Goal: Task Accomplishment & Management: Use online tool/utility

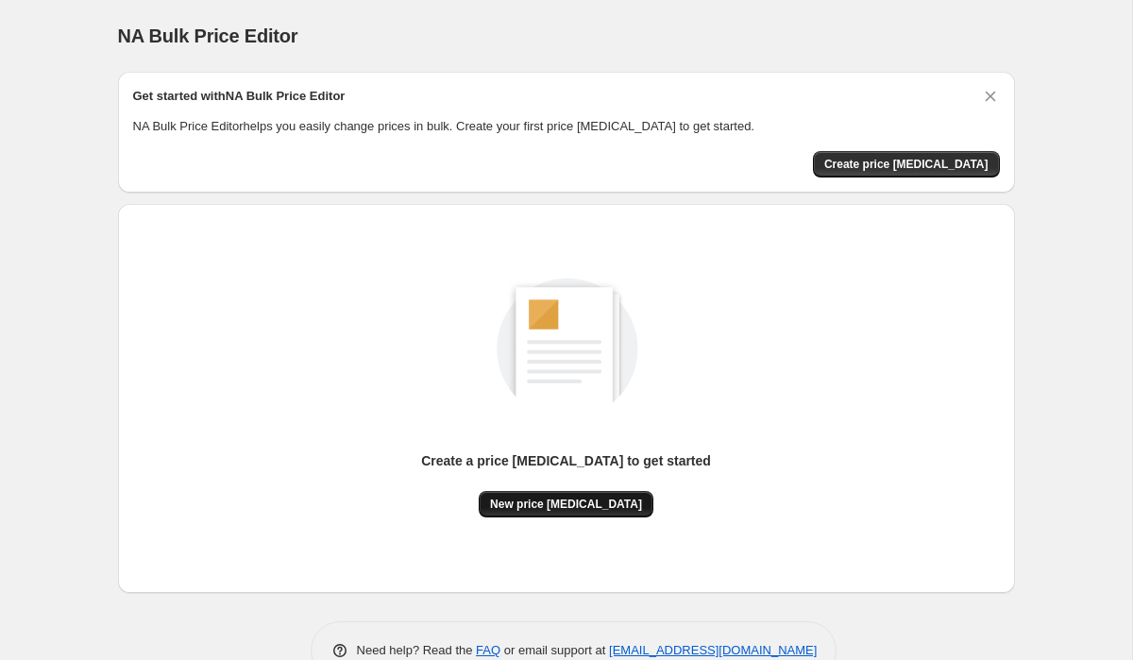
click at [602, 502] on span "New price change job" at bounding box center [566, 504] width 152 height 15
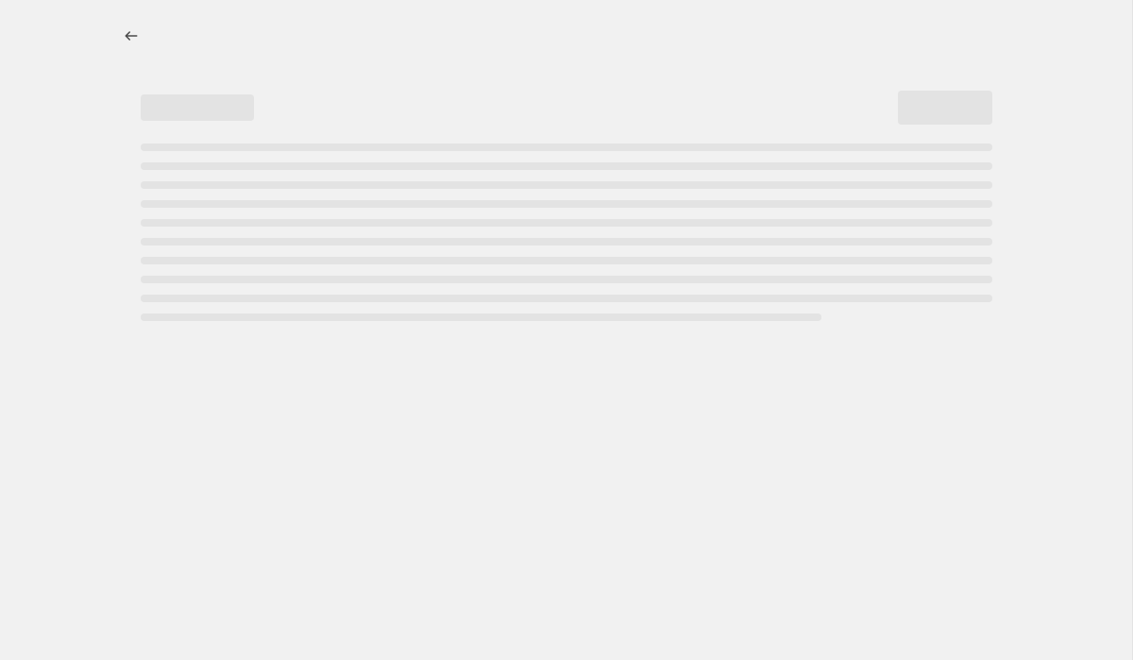
select select "percentage"
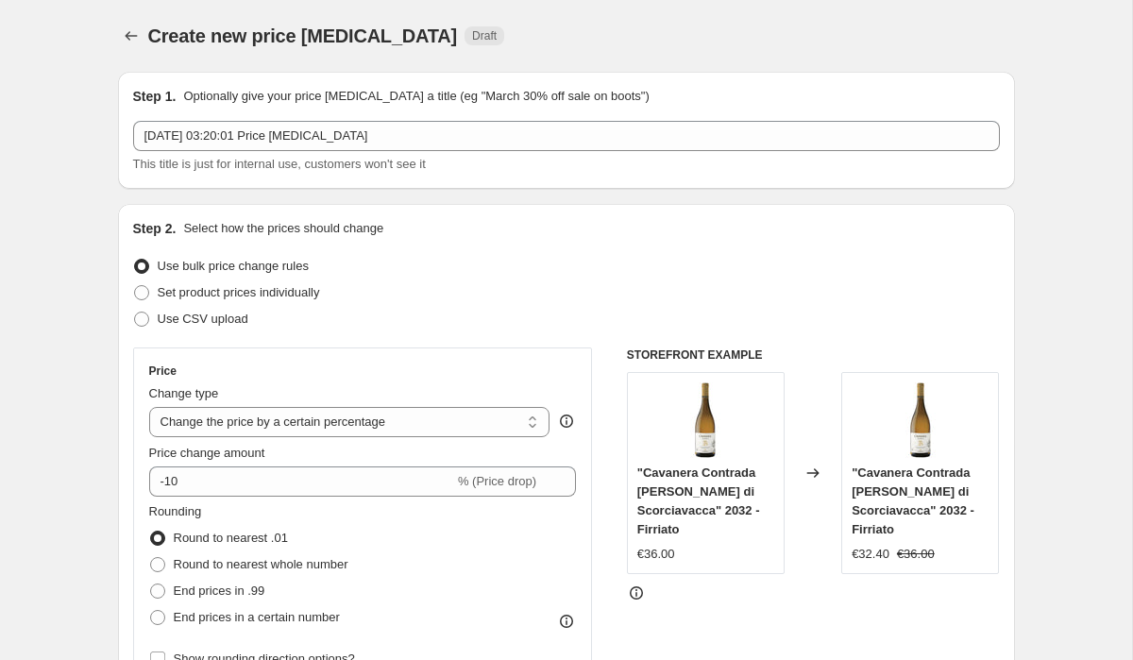
click at [737, 82] on div "Step 1. Optionally give your price change job a title (eg "March 30% off sale o…" at bounding box center [566, 130] width 897 height 117
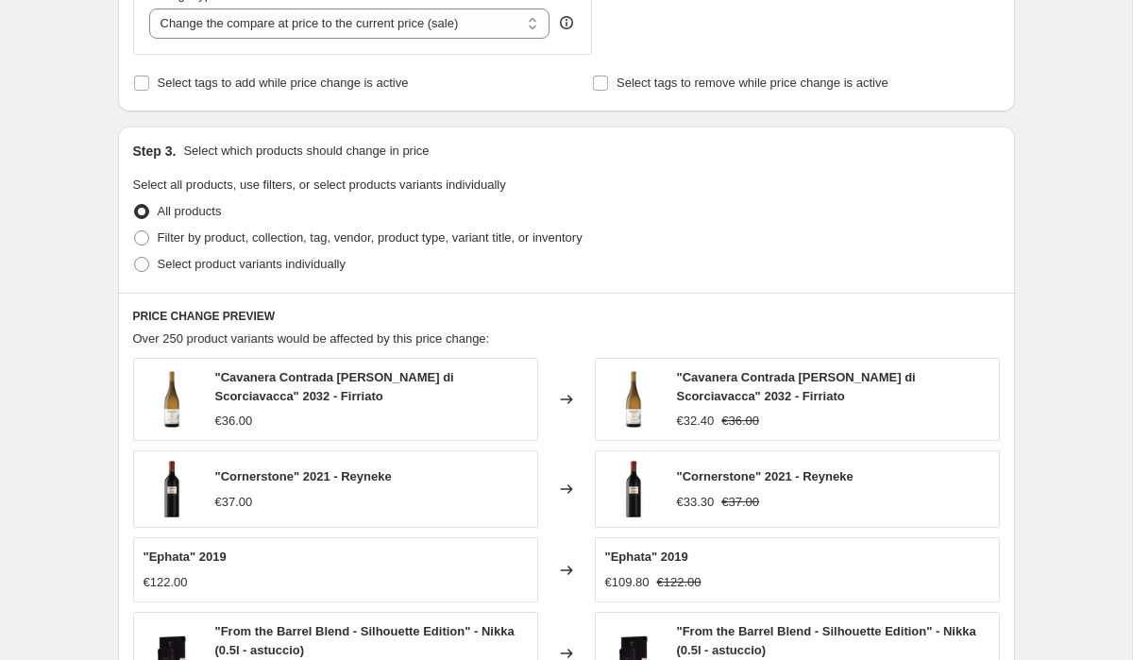
scroll to position [770, 0]
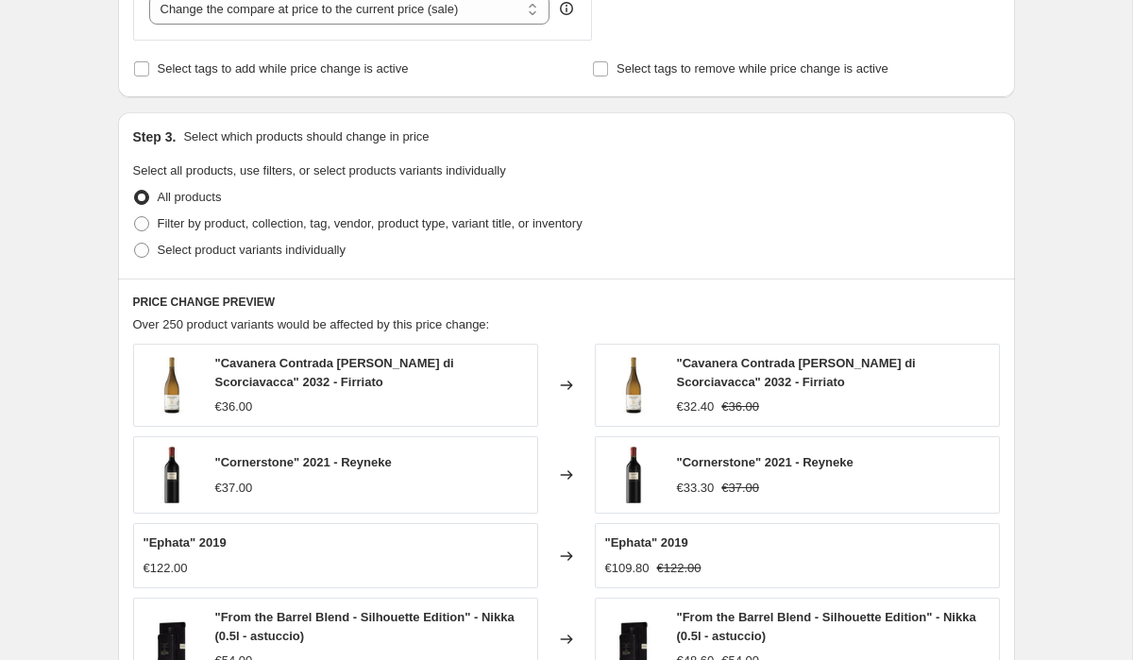
click at [781, 158] on div "Step 3. Select which products should change in price Select all products, use f…" at bounding box center [566, 195] width 897 height 166
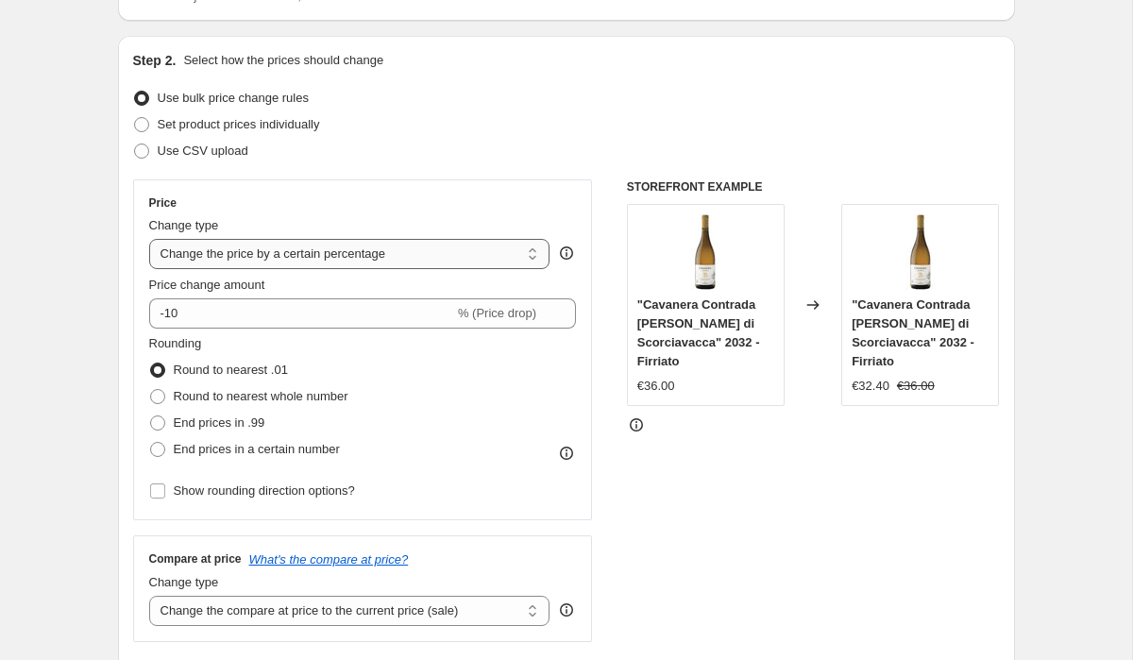
scroll to position [164, 0]
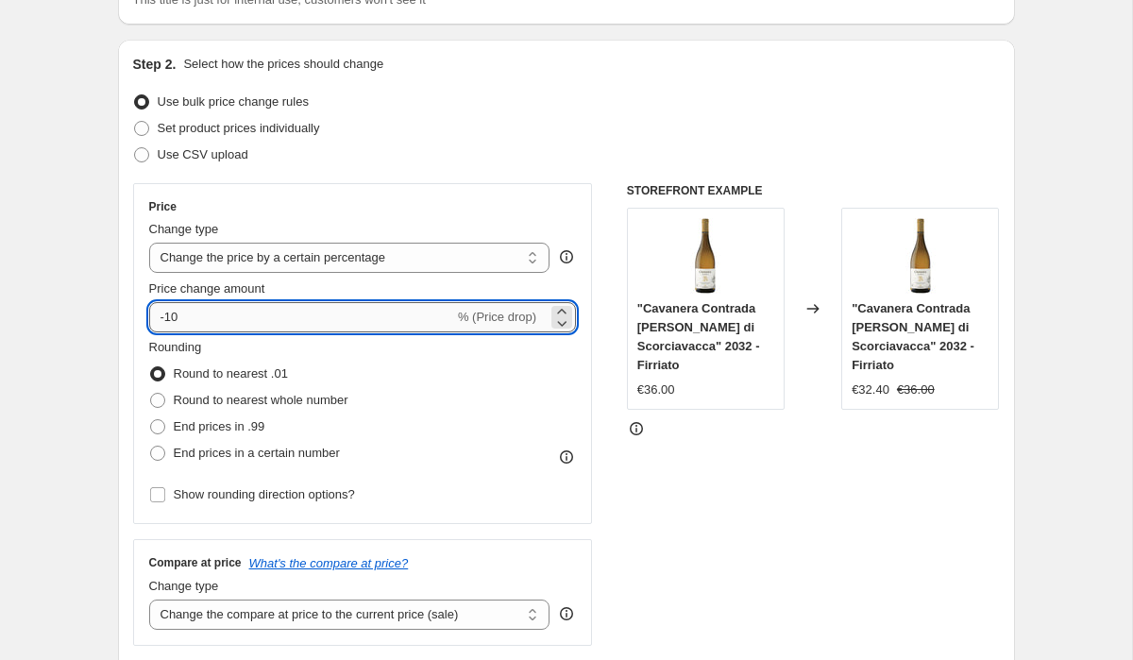
click at [373, 326] on input "-10" at bounding box center [301, 317] width 305 height 30
type input "-1"
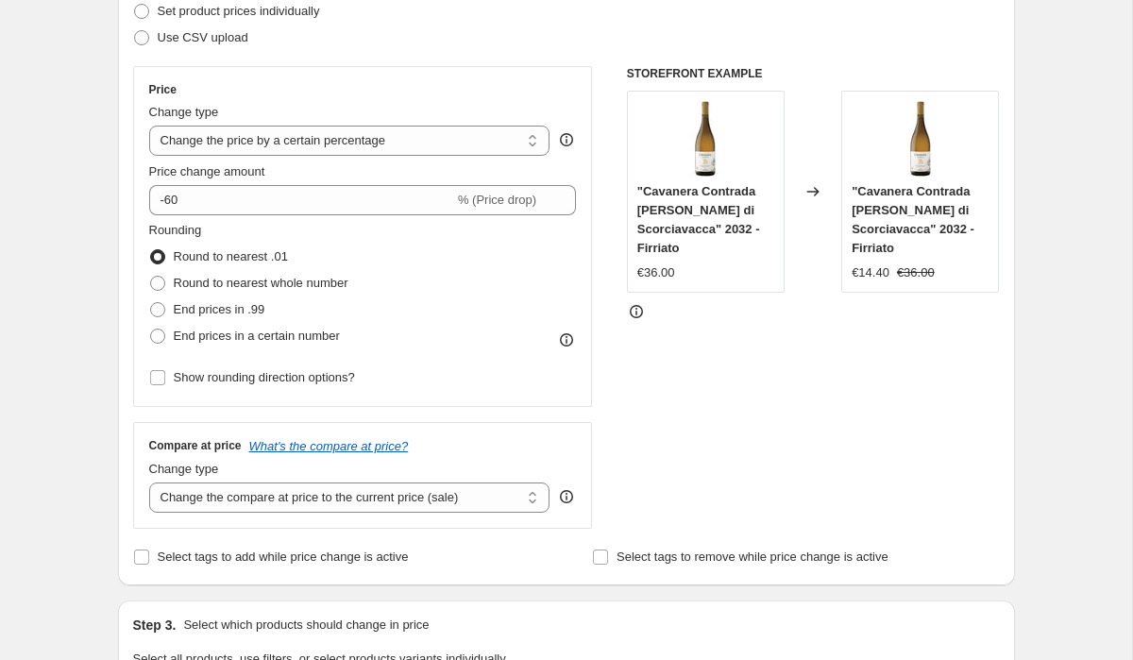
scroll to position [253, 0]
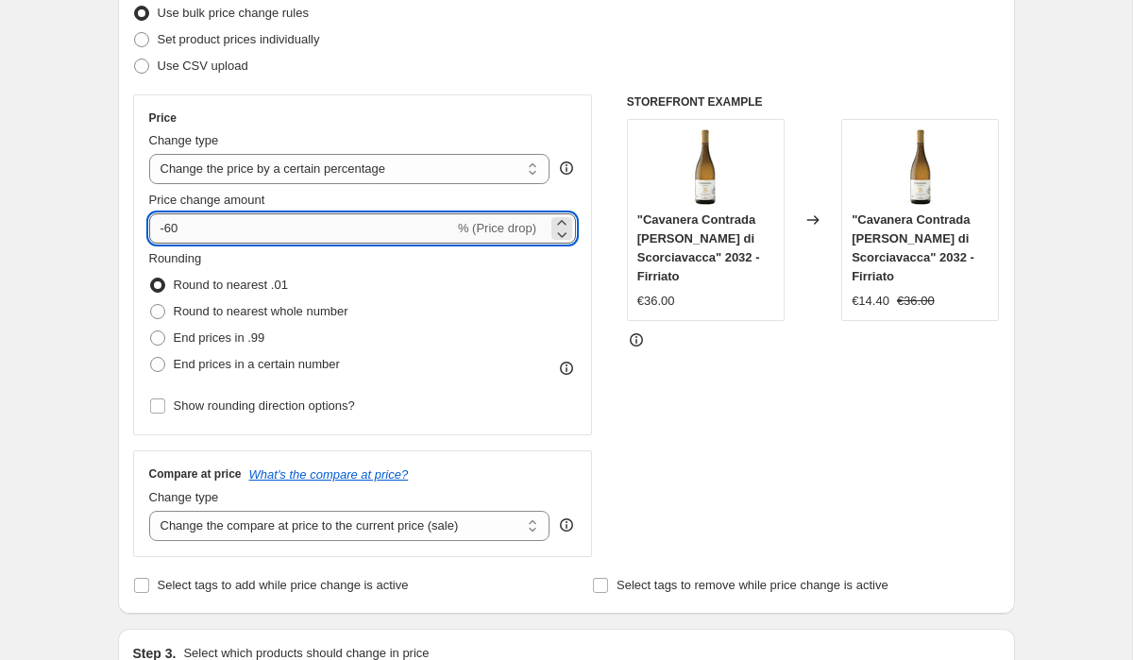
click at [250, 230] on input "-60" at bounding box center [301, 228] width 305 height 30
click at [241, 231] on input "-60" at bounding box center [301, 228] width 305 height 30
click at [240, 231] on input "-60" at bounding box center [301, 228] width 305 height 30
click at [173, 229] on input "-60" at bounding box center [301, 228] width 305 height 30
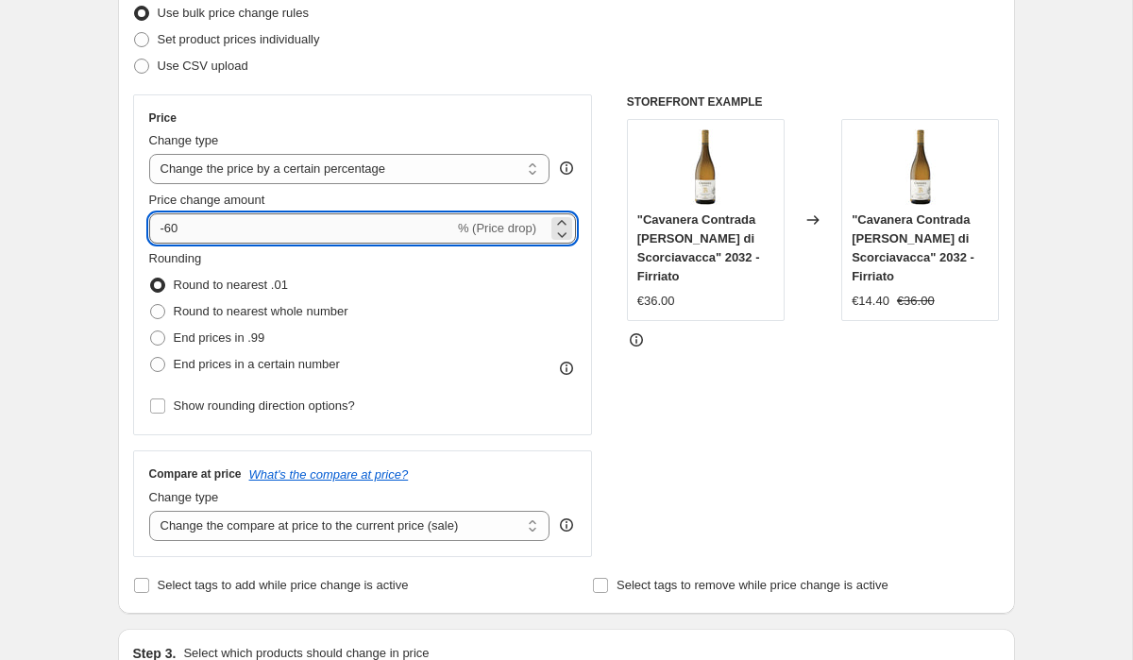
click at [173, 229] on input "-60" at bounding box center [301, 228] width 305 height 30
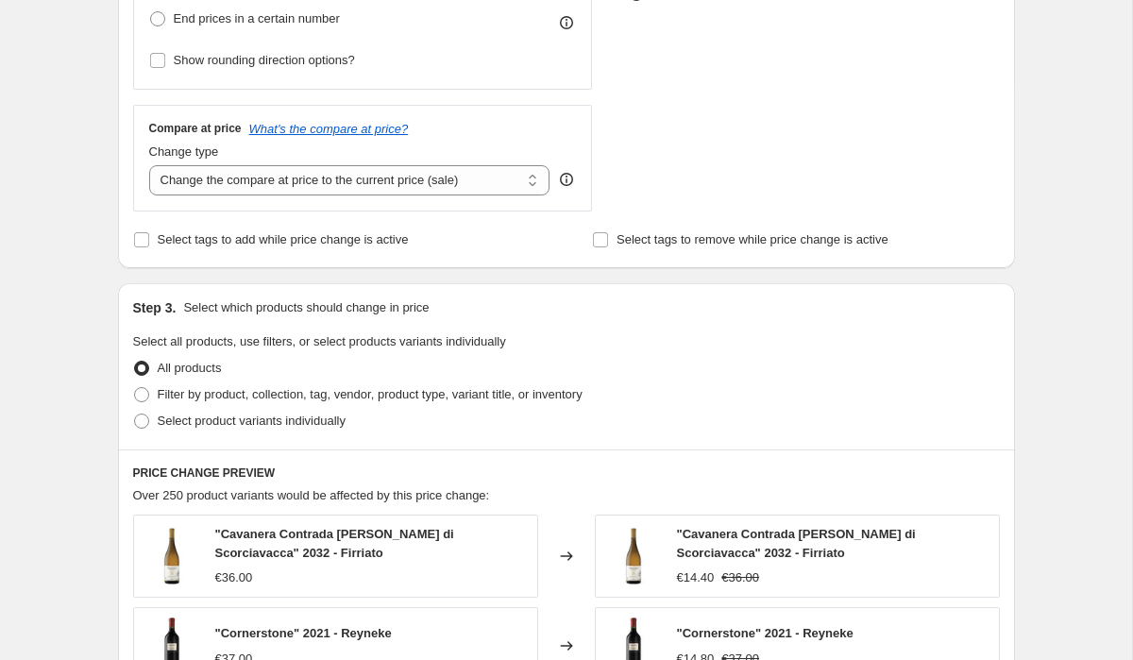
scroll to position [474, 0]
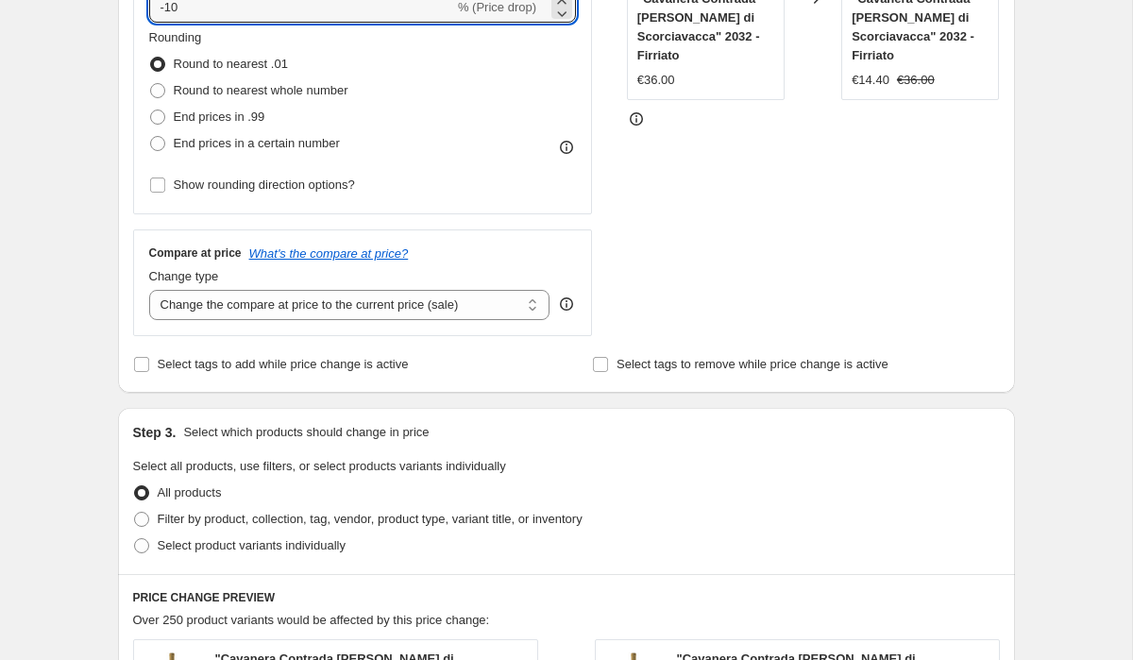
click at [93, 257] on div "Create new price change job. This page is ready Create new price change job Dra…" at bounding box center [566, 469] width 1132 height 1887
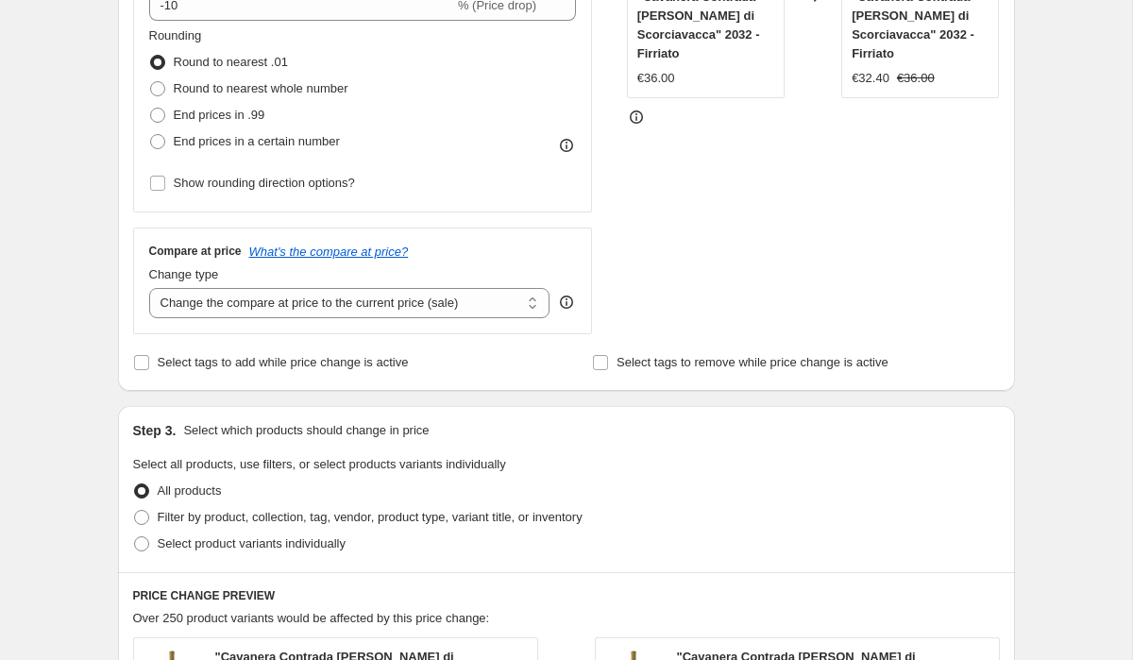
scroll to position [351, 0]
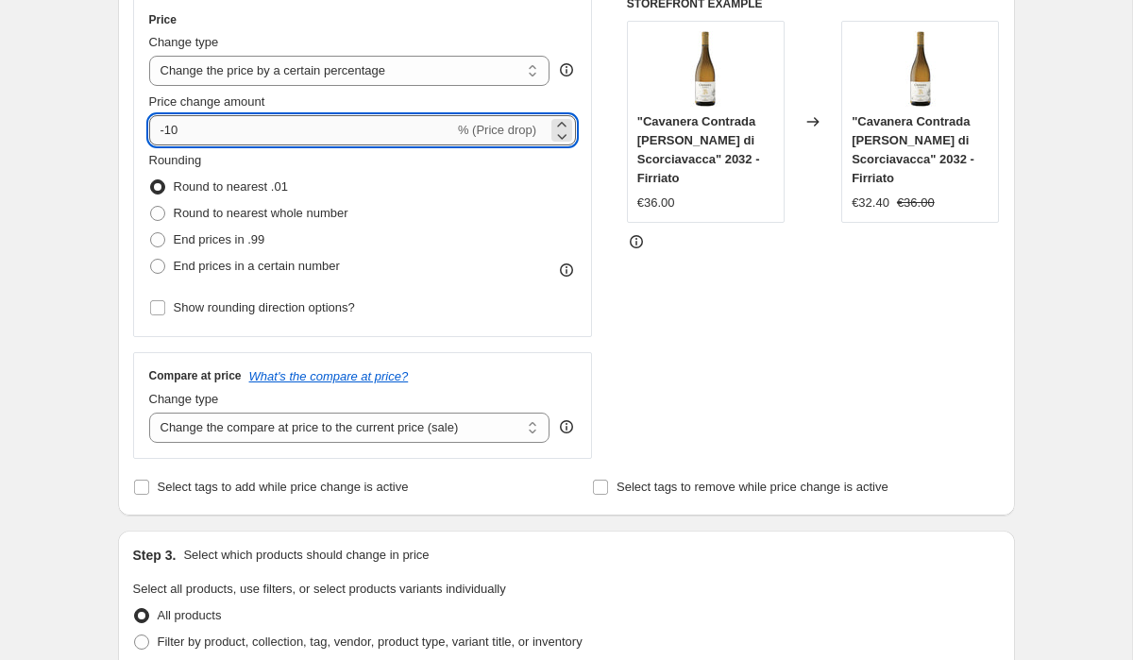
click at [203, 123] on input "-10" at bounding box center [301, 130] width 305 height 30
type input "-1"
click at [110, 256] on div "Step 1. Optionally give your price change job a title (eg "March 30% off sale o…" at bounding box center [559, 562] width 912 height 1715
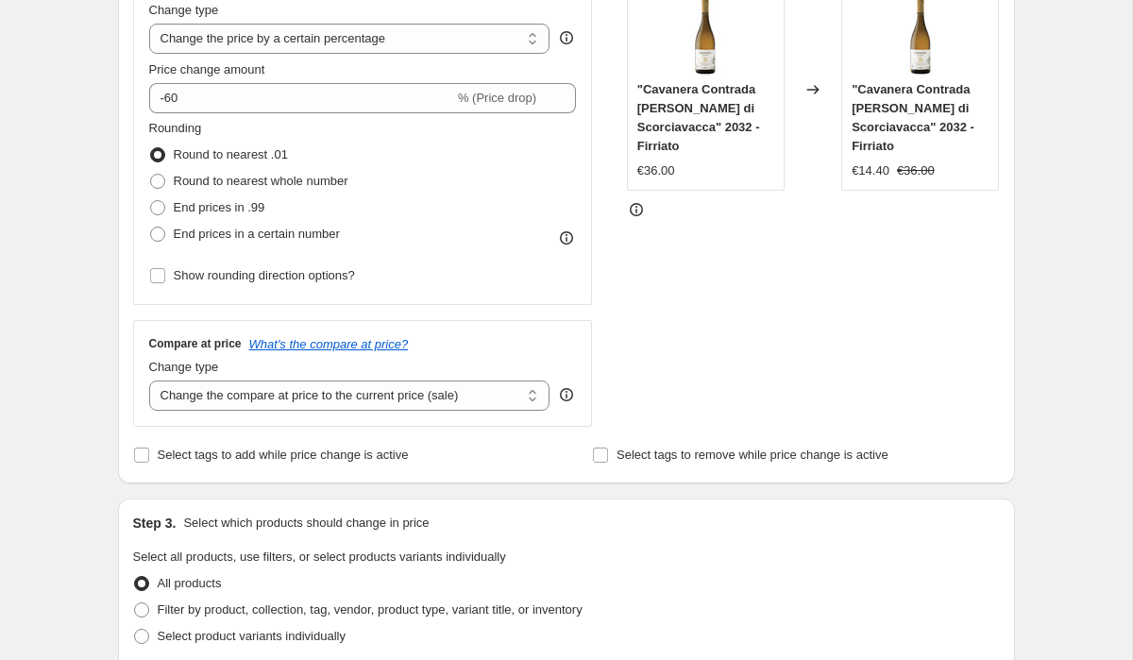
scroll to position [327, 0]
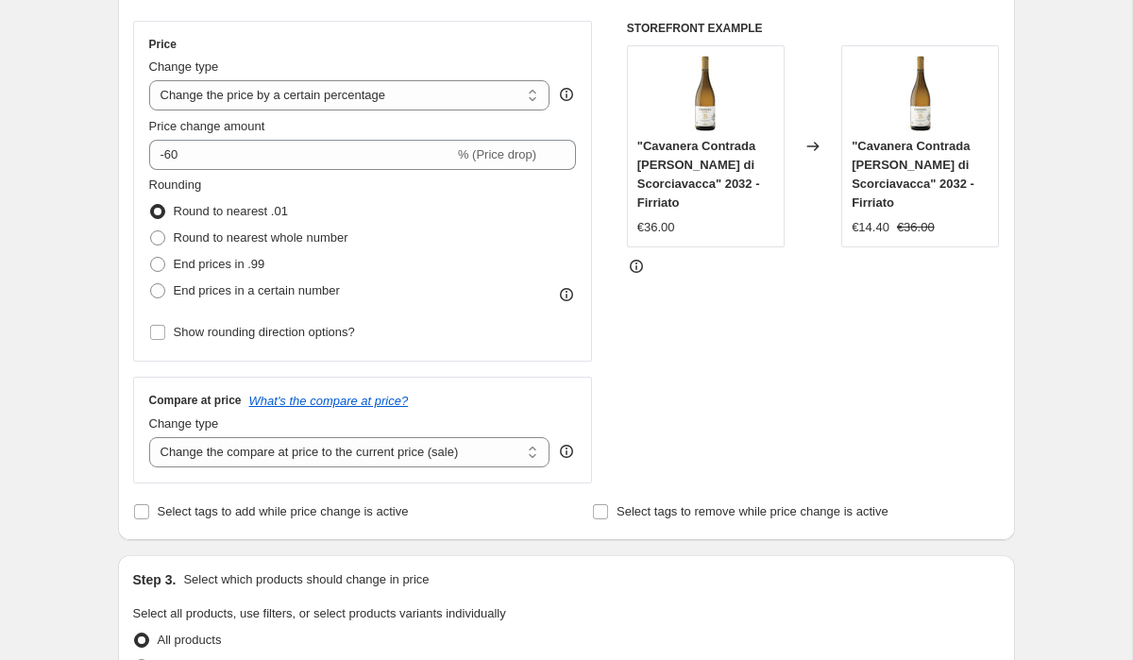
click at [721, 434] on div "STOREFRONT EXAMPLE "Cavanera Contrada Verzella Ripa di Scorciavacca" 2032 - Fir…" at bounding box center [813, 252] width 373 height 463
drag, startPoint x: 319, startPoint y: 206, endPoint x: 175, endPoint y: 207, distance: 144.5
click at [175, 207] on div "Round to nearest .01" at bounding box center [248, 211] width 199 height 26
click at [89, 253] on div "Create new price change job. This page is ready Create new price change job Dra…" at bounding box center [566, 616] width 1132 height 1887
click at [355, 173] on div "Price Change type Change the price to a certain amount Change the price by a ce…" at bounding box center [363, 191] width 428 height 309
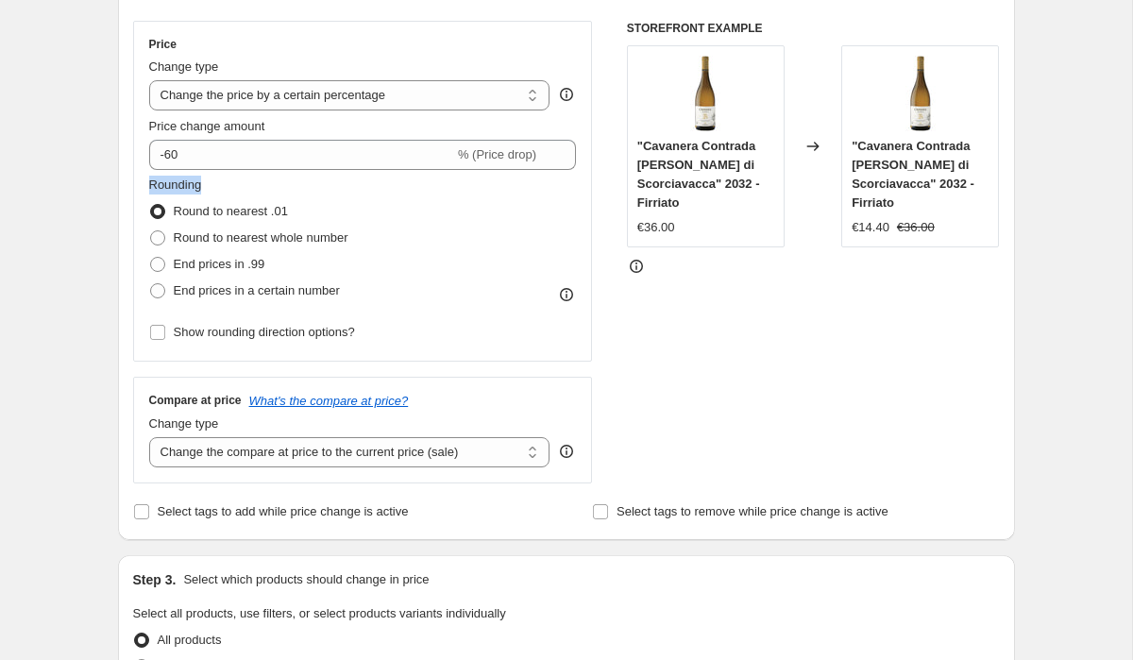
click at [355, 173] on div "Price Change type Change the price to a certain amount Change the price by a ce…" at bounding box center [363, 191] width 428 height 309
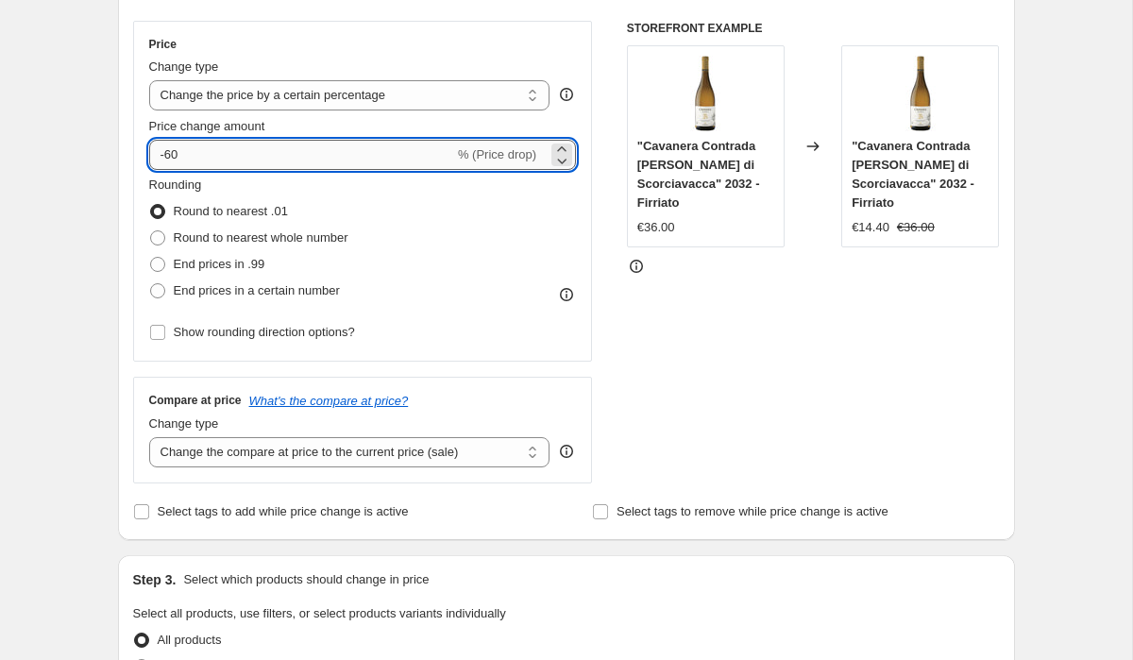
click at [341, 150] on input "-60" at bounding box center [301, 155] width 305 height 30
type input "-6"
type input "-10"
click at [91, 211] on div "Create new price change job. This page is ready Create new price change job Dra…" at bounding box center [566, 616] width 1132 height 1887
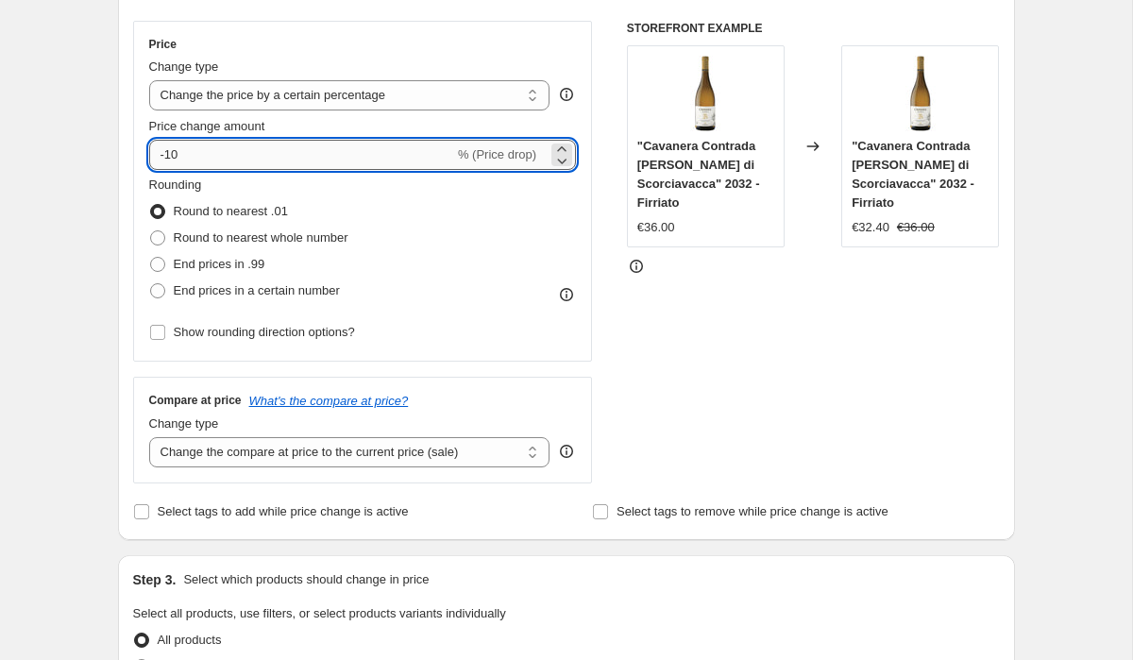
click at [246, 147] on input "-10" at bounding box center [301, 155] width 305 height 30
type input "-60"
click at [682, 332] on div "STOREFRONT EXAMPLE "Cavanera Contrada Verzella Ripa di Scorciavacca" 2032 - Fir…" at bounding box center [813, 252] width 373 height 463
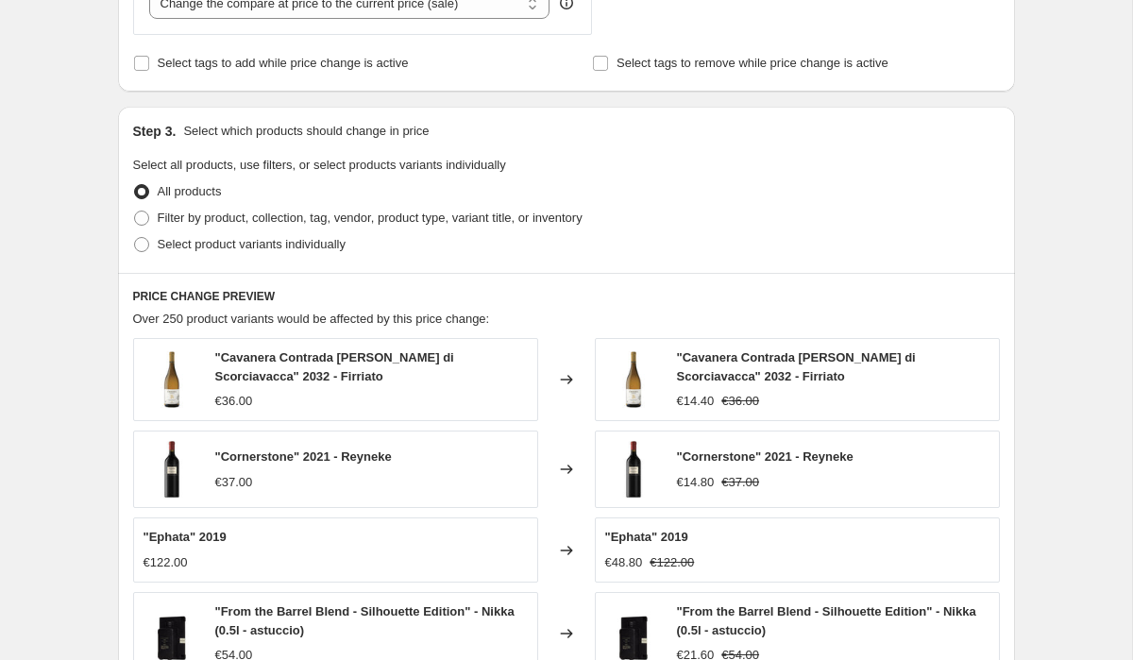
scroll to position [1227, 0]
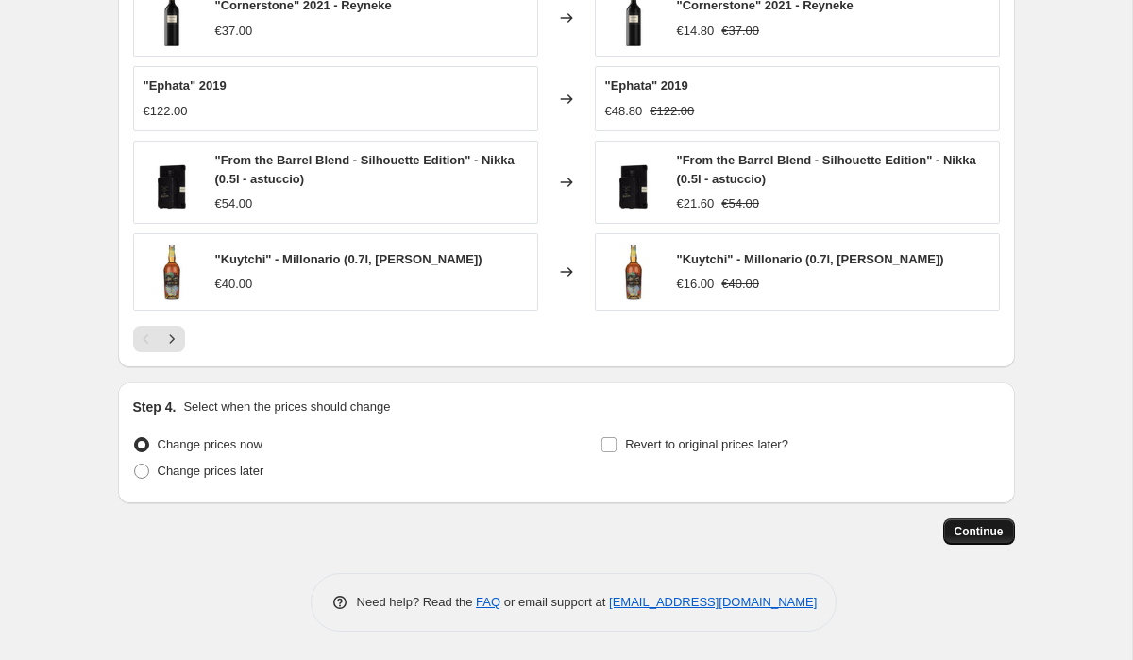
click at [947, 536] on button "Continue" at bounding box center [979, 531] width 72 height 26
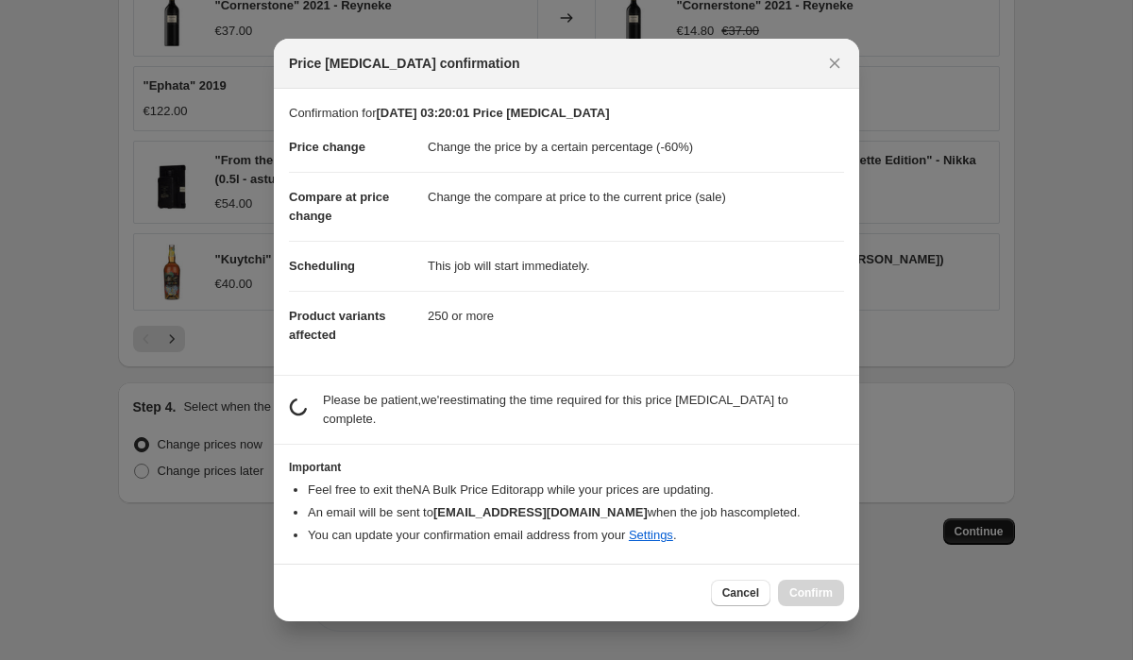
scroll to position [0, 0]
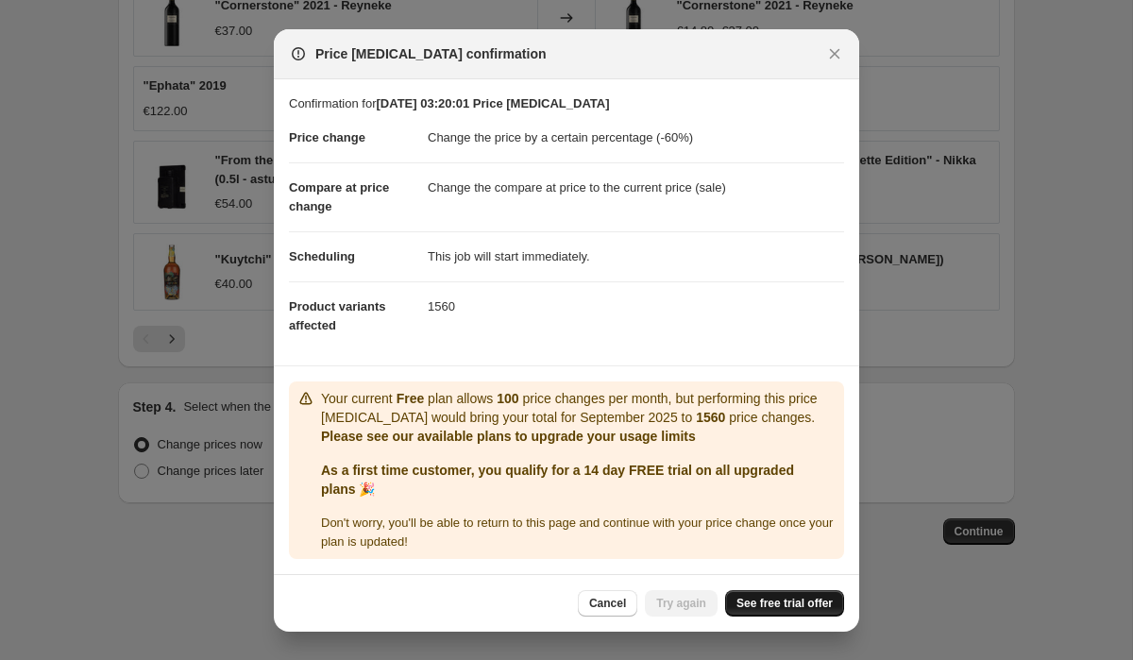
click at [771, 602] on span "See free trial offer" at bounding box center [785, 603] width 96 height 15
click at [672, 601] on span "Try again" at bounding box center [681, 603] width 50 height 15
click at [840, 51] on icon "Close" at bounding box center [834, 53] width 19 height 19
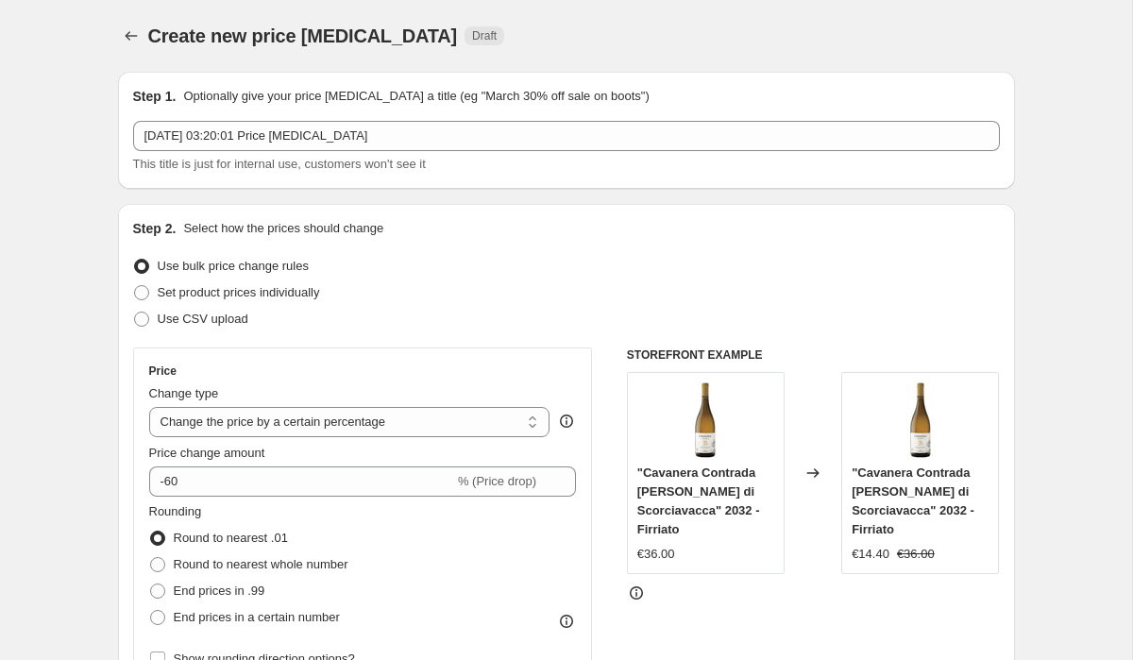
scroll to position [1227, 0]
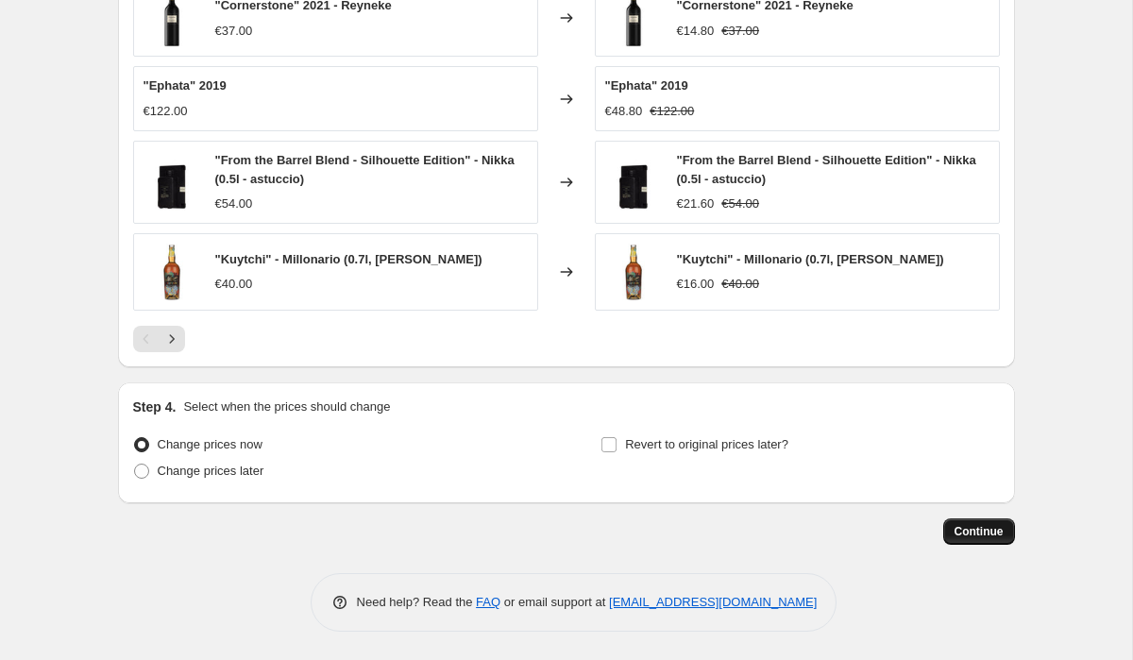
click at [959, 530] on span "Continue" at bounding box center [979, 531] width 49 height 15
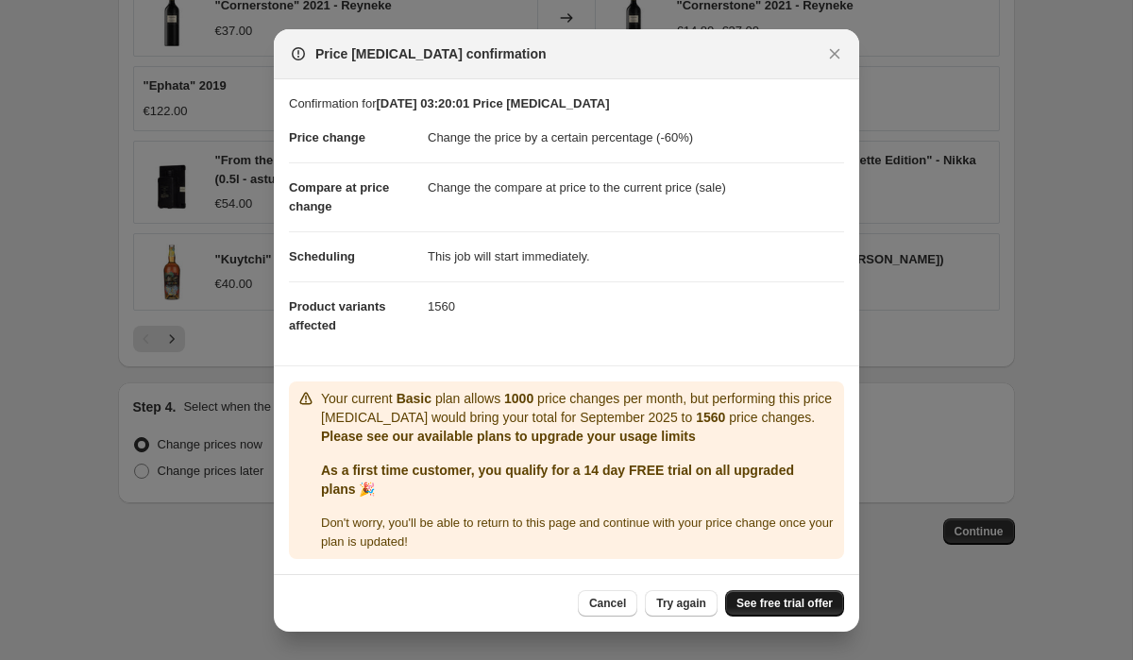
click at [788, 602] on span "See free trial offer" at bounding box center [785, 603] width 96 height 15
click at [772, 597] on span "See free trial offer" at bounding box center [785, 603] width 96 height 15
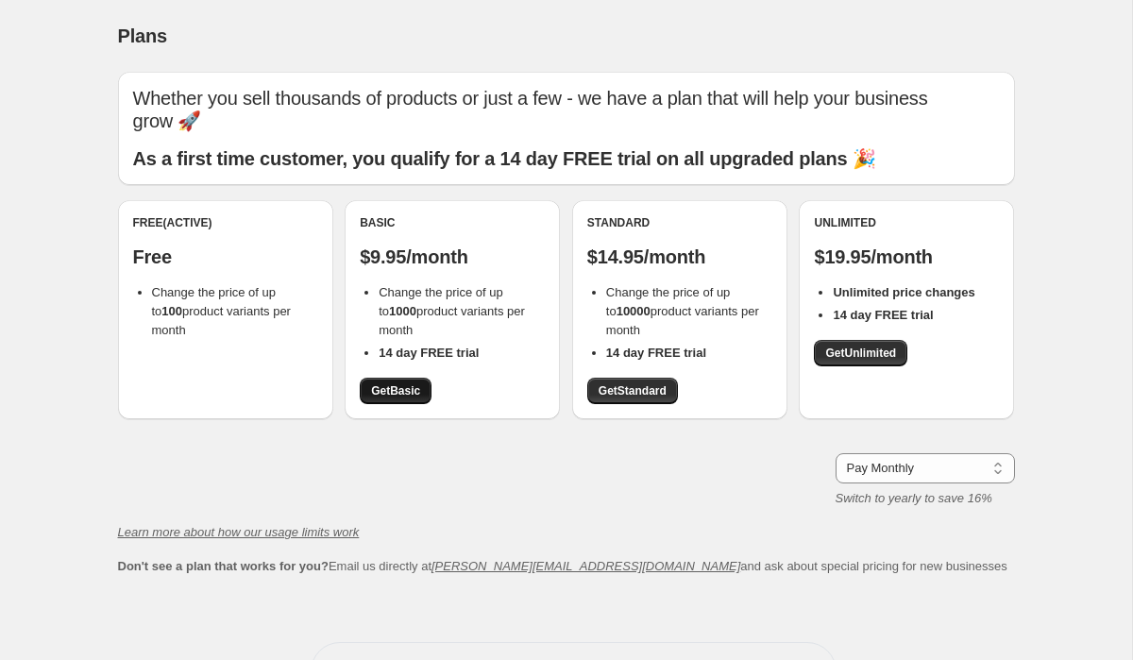
click at [393, 383] on span "Get Basic" at bounding box center [395, 390] width 49 height 15
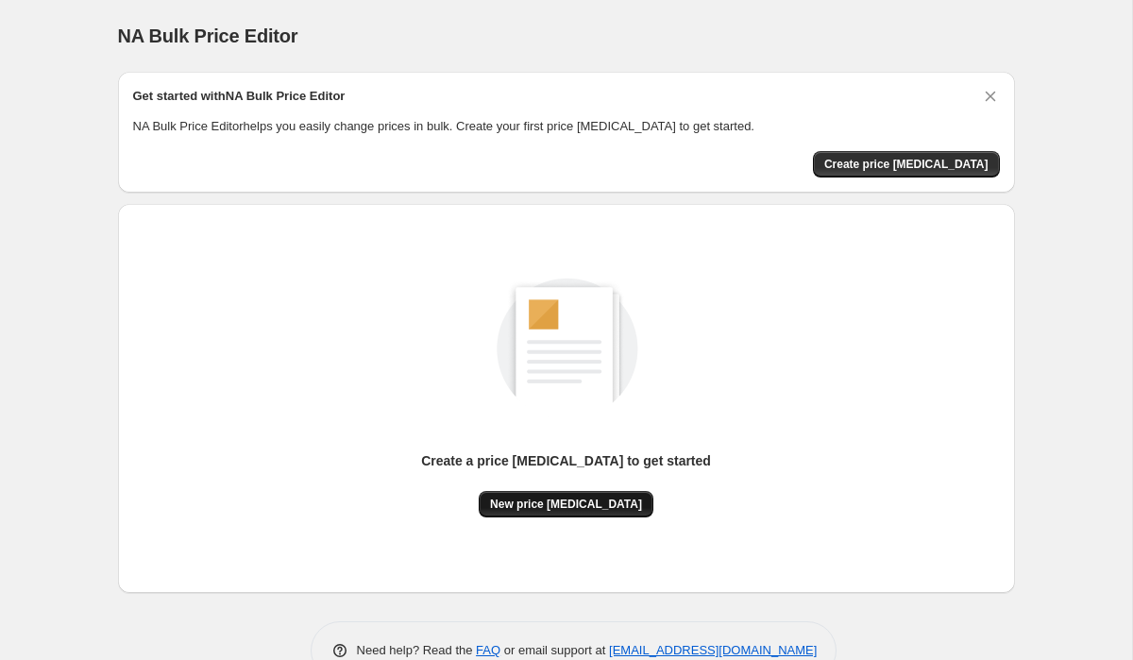
click at [577, 514] on button "New price change job" at bounding box center [566, 504] width 175 height 26
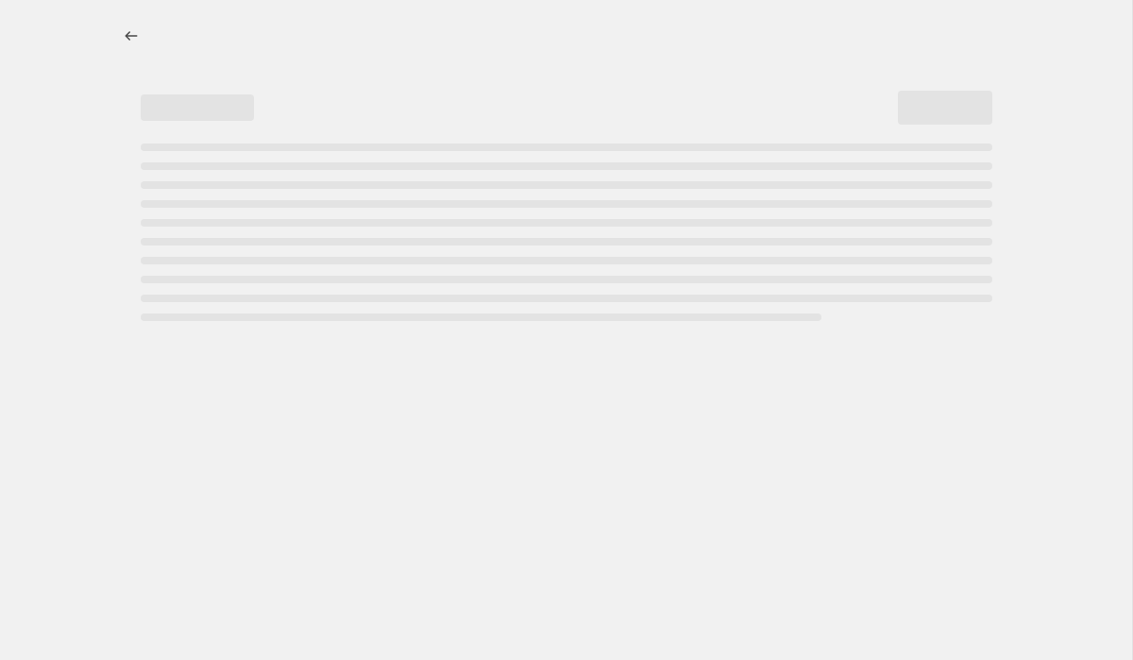
select select "percentage"
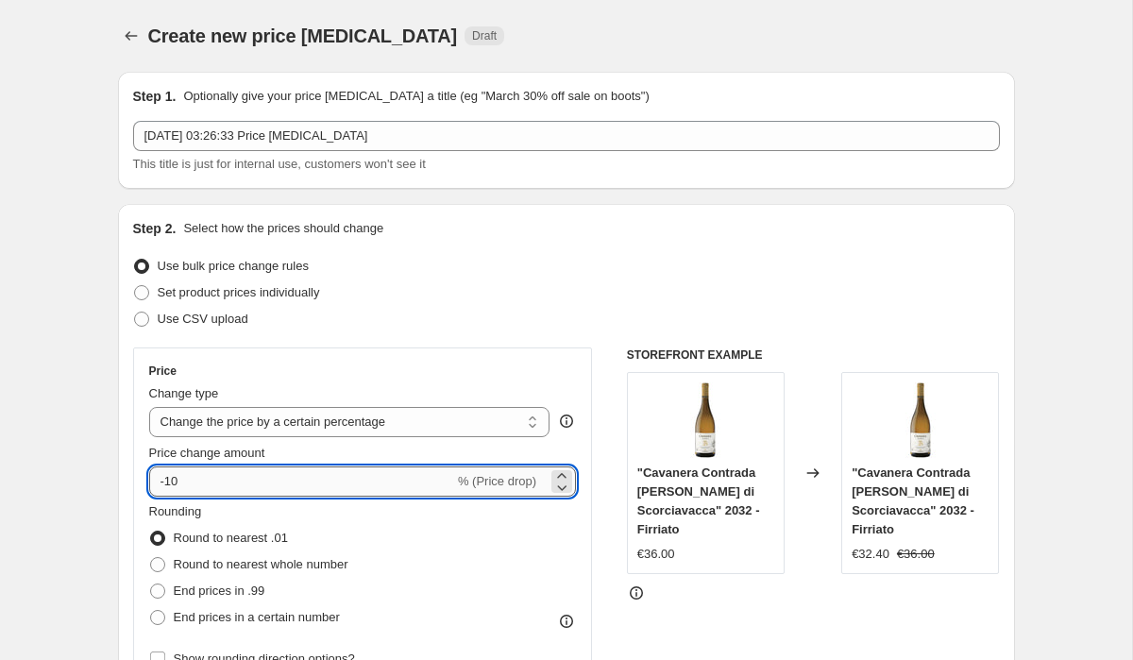
click at [196, 483] on input "-10" at bounding box center [301, 482] width 305 height 30
type input "-1"
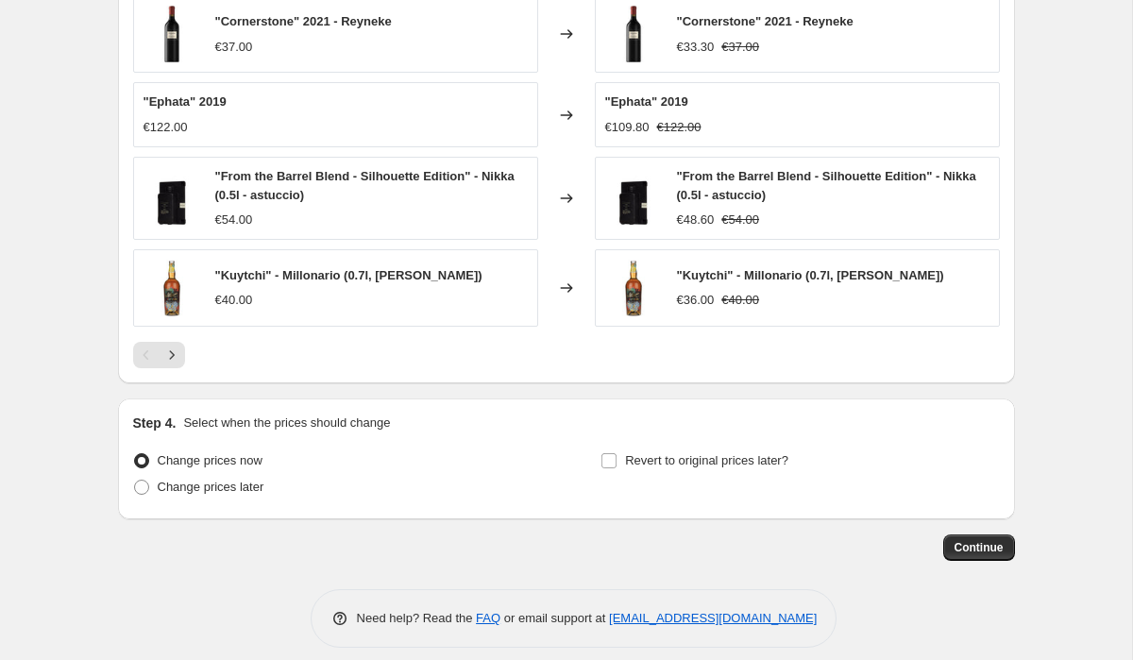
scroll to position [1227, 0]
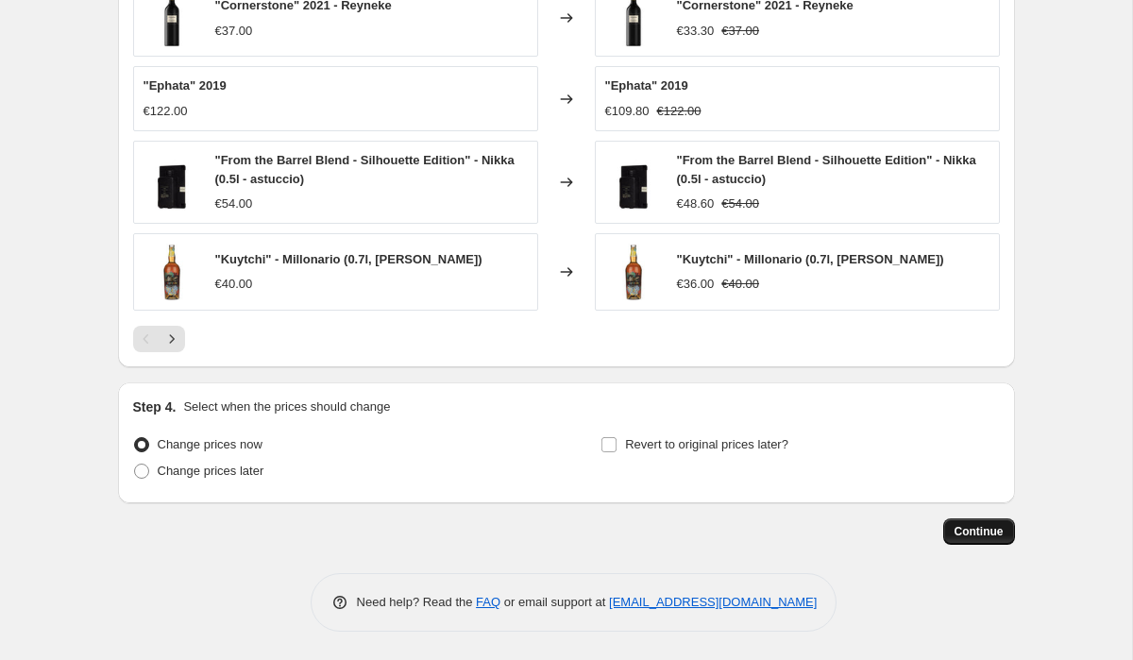
type input "-60"
click at [980, 524] on button "Continue" at bounding box center [979, 531] width 72 height 26
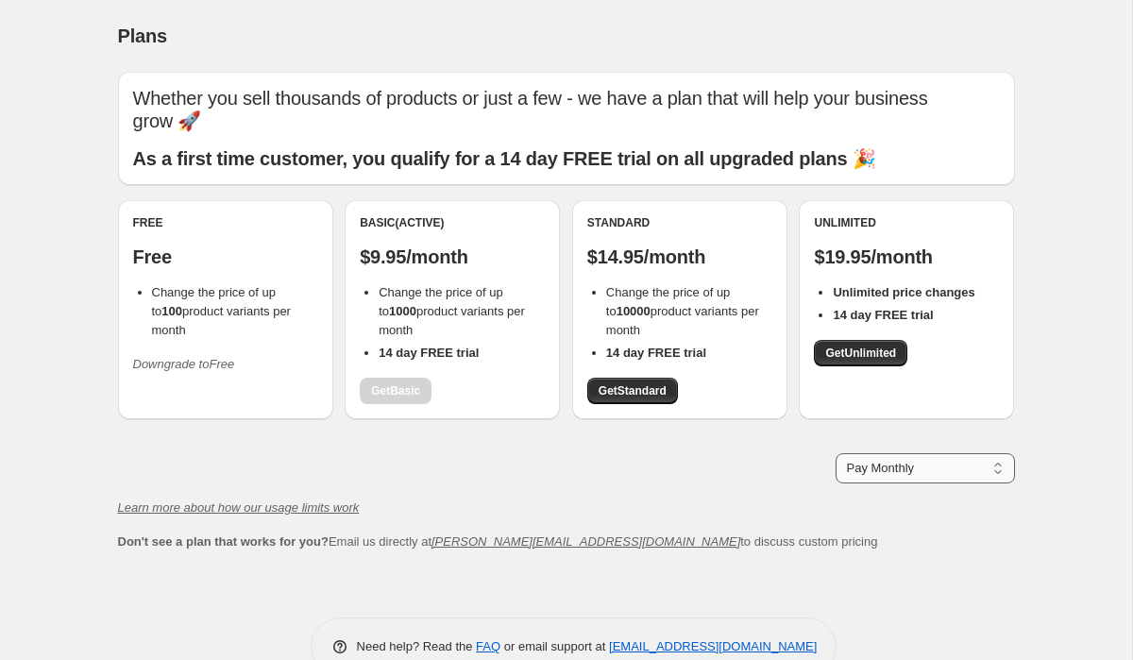
click at [882, 453] on select "Pay Monthly Pay Yearly (Save 16%)" at bounding box center [925, 468] width 179 height 30
click at [660, 383] on span "Get Standard" at bounding box center [633, 390] width 68 height 15
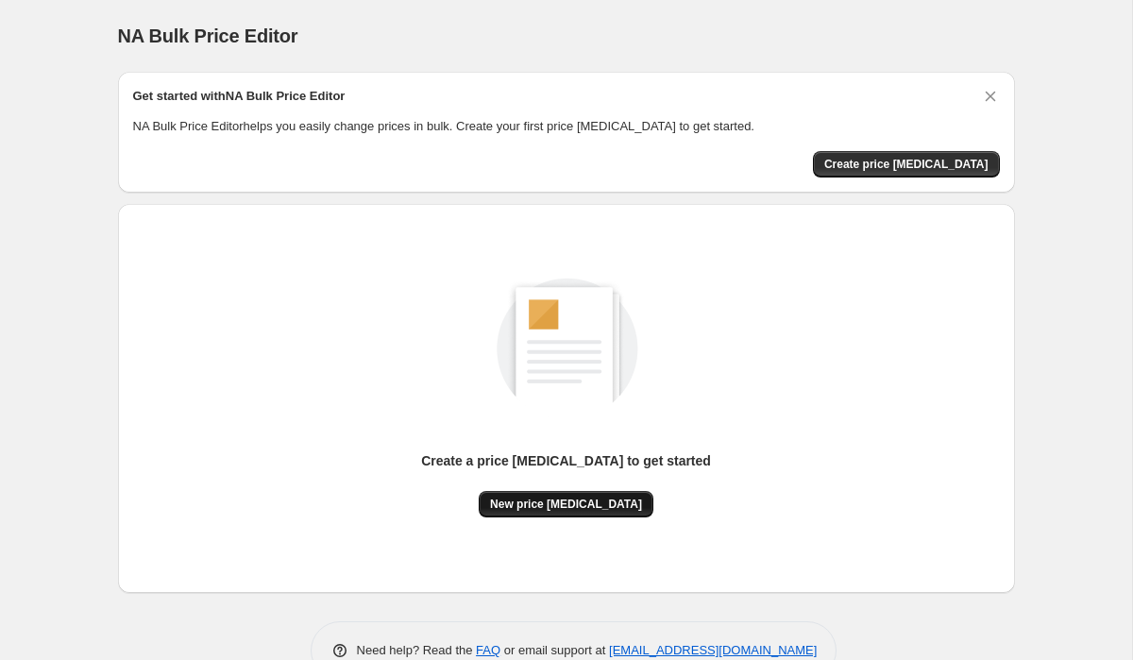
click at [586, 498] on span "New price [MEDICAL_DATA]" at bounding box center [566, 504] width 152 height 15
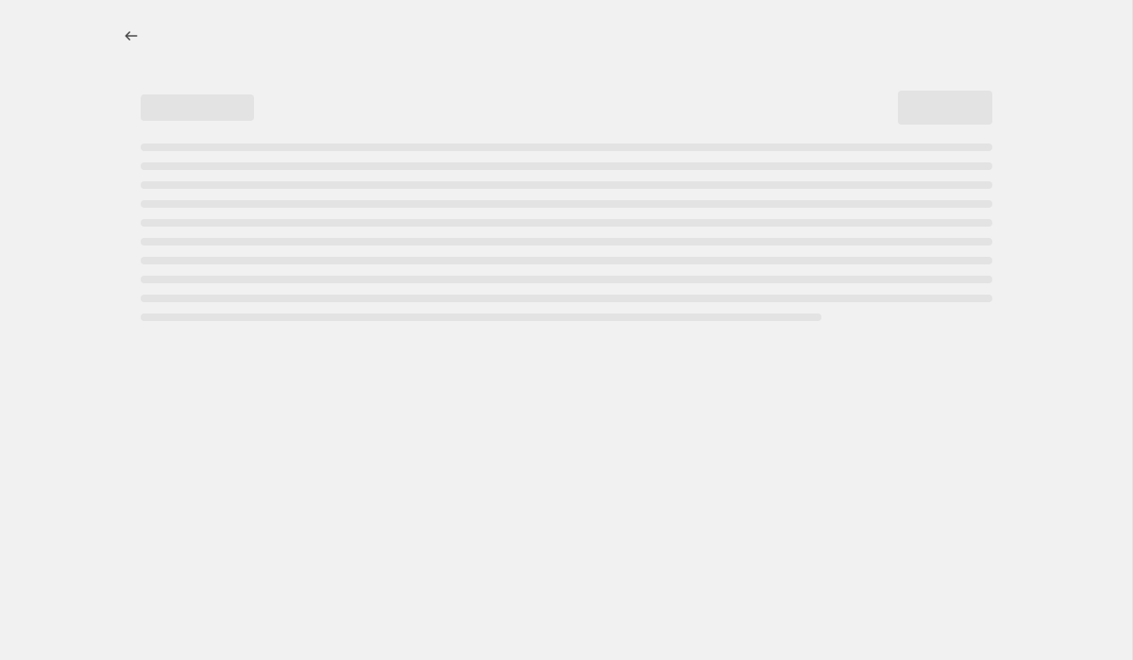
select select "percentage"
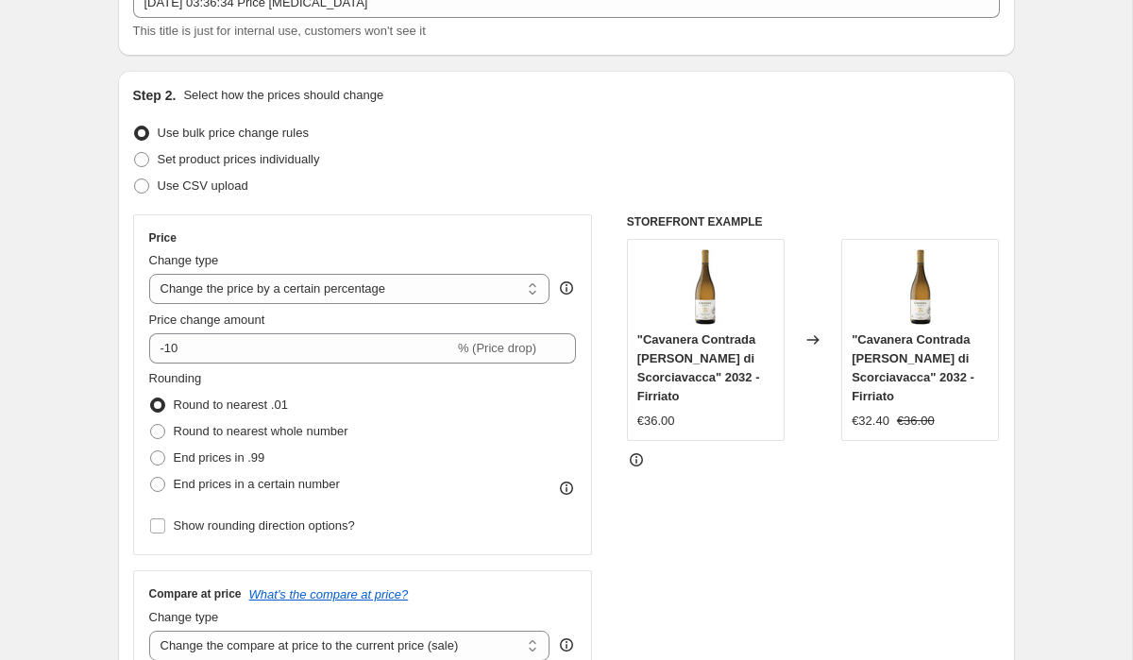
scroll to position [282, 0]
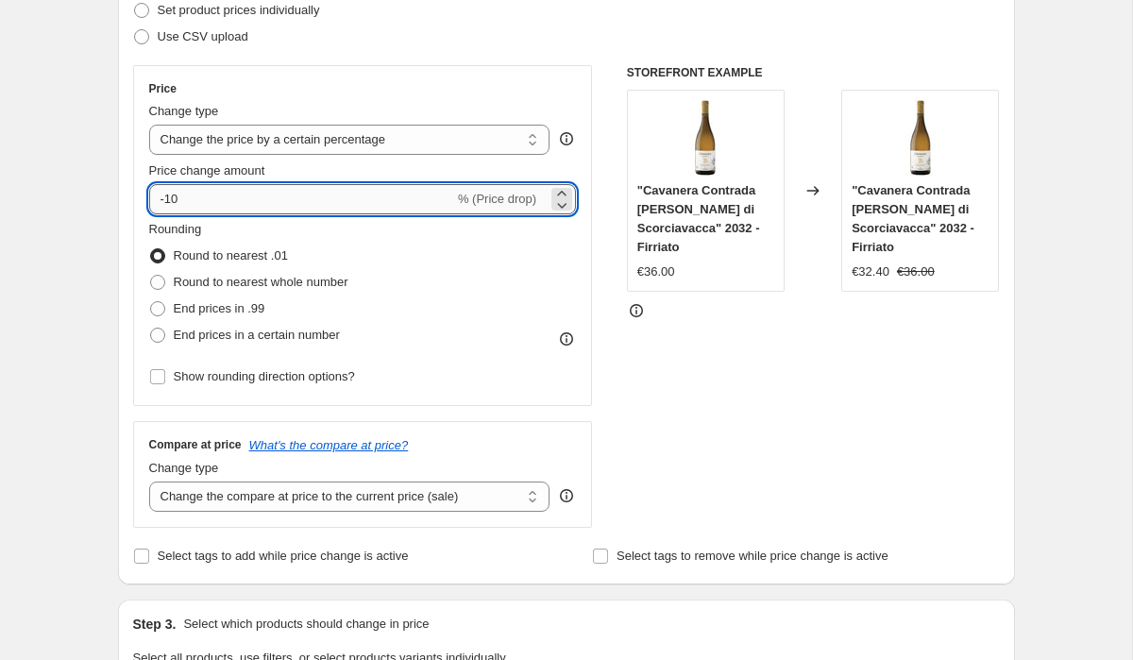
click at [297, 198] on input "-10" at bounding box center [301, 199] width 305 height 30
type input "-1"
type input "-60"
click at [84, 317] on div "Create new price [MEDICAL_DATA]. This page is ready Create new price [MEDICAL_D…" at bounding box center [566, 661] width 1132 height 1887
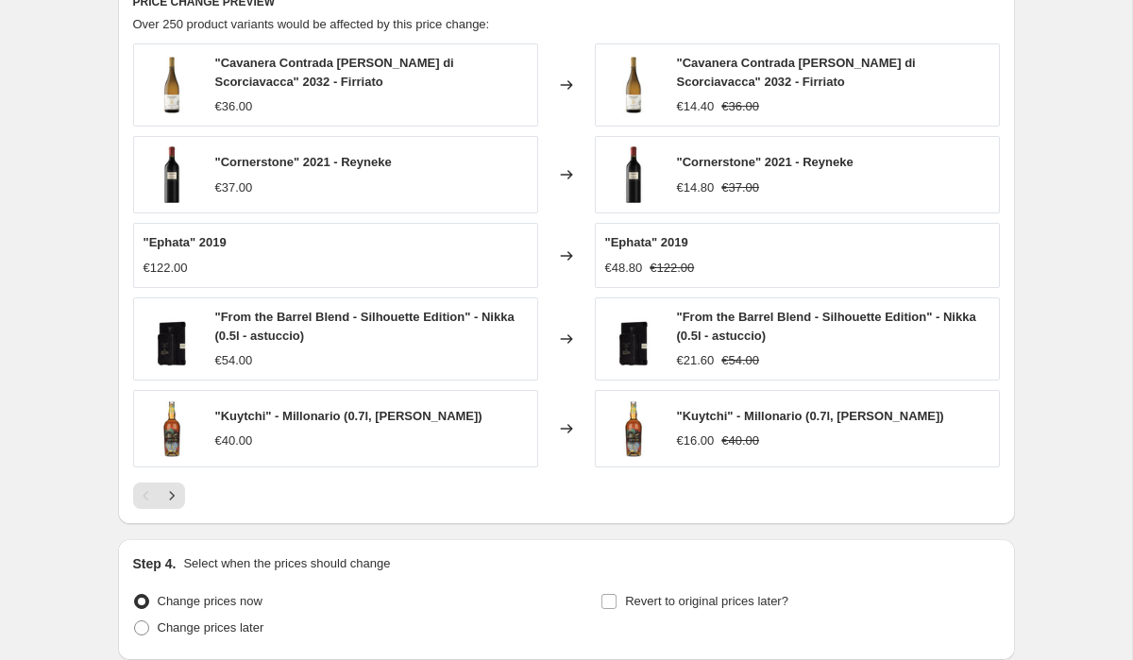
scroll to position [1227, 0]
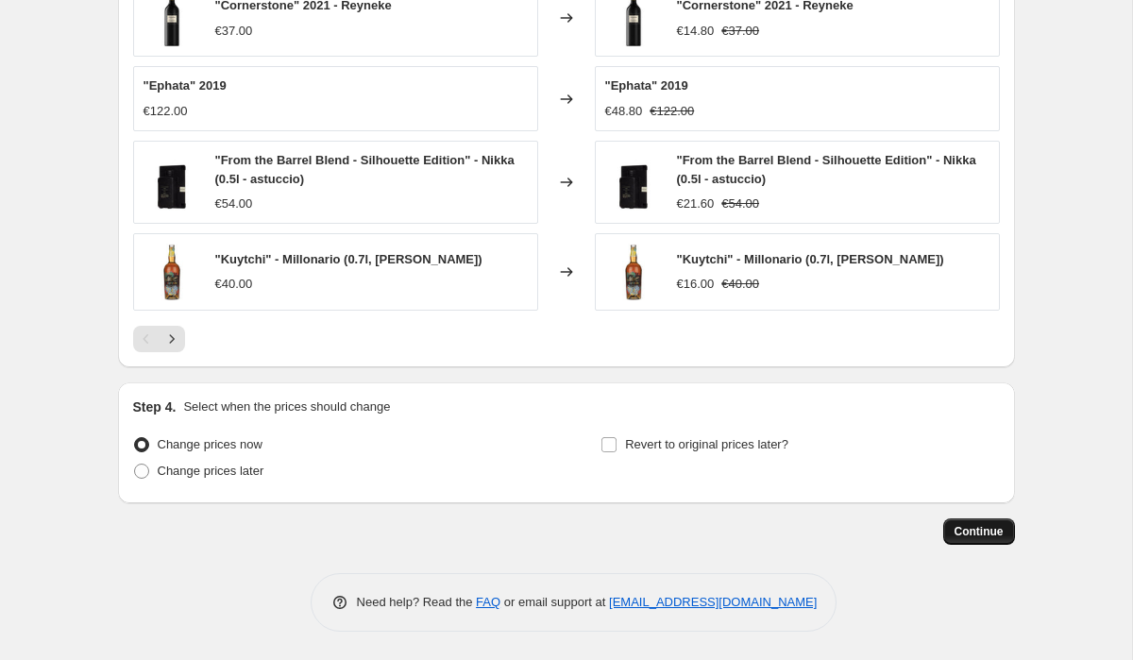
click at [972, 533] on span "Continue" at bounding box center [979, 531] width 49 height 15
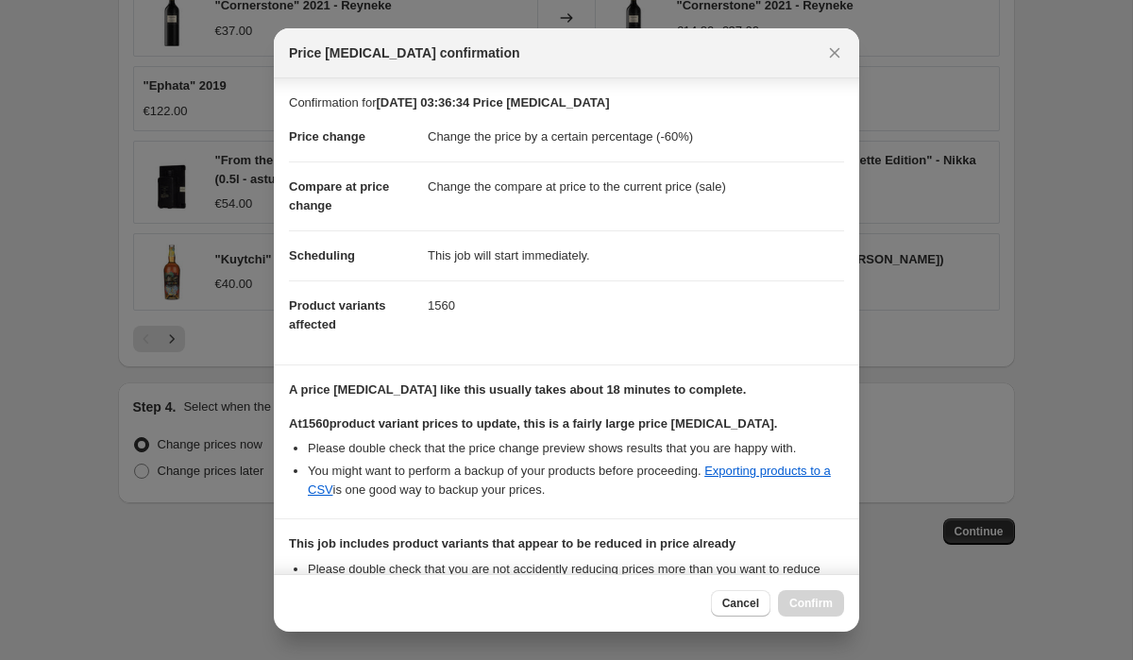
scroll to position [239, 0]
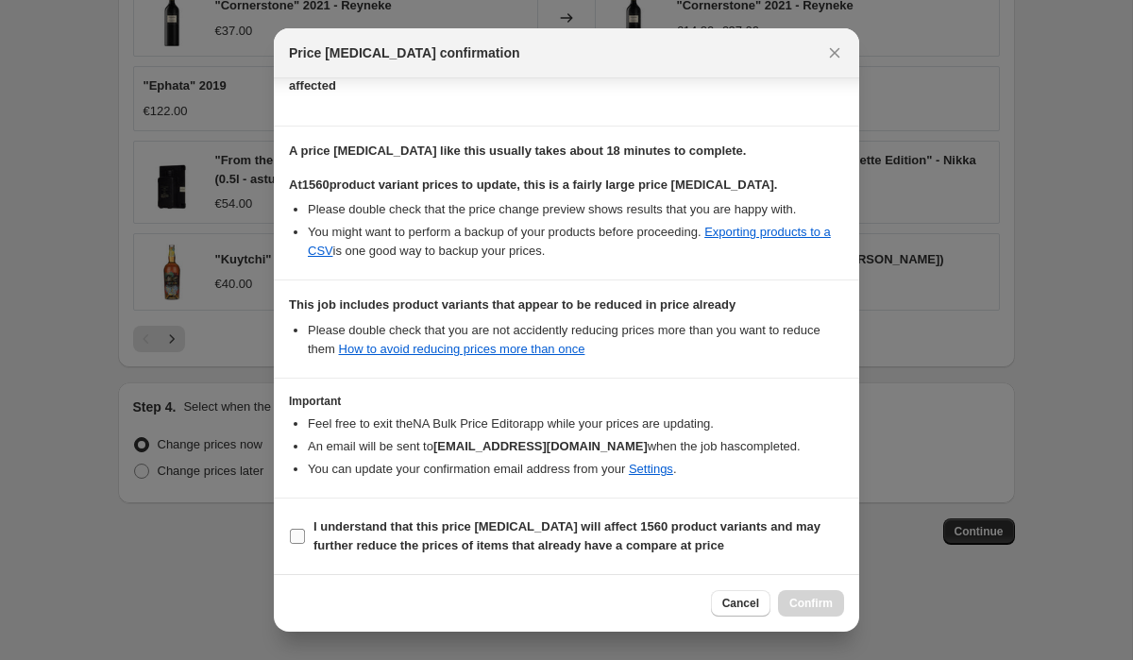
click at [447, 531] on b "I understand that this price [MEDICAL_DATA] will affect 1560 product variants a…" at bounding box center [567, 535] width 507 height 33
click at [305, 531] on input "I understand that this price change job will affect 1560 product variants and m…" at bounding box center [297, 536] width 15 height 15
checkbox input "true"
click at [804, 600] on span "Confirm" at bounding box center [810, 603] width 43 height 15
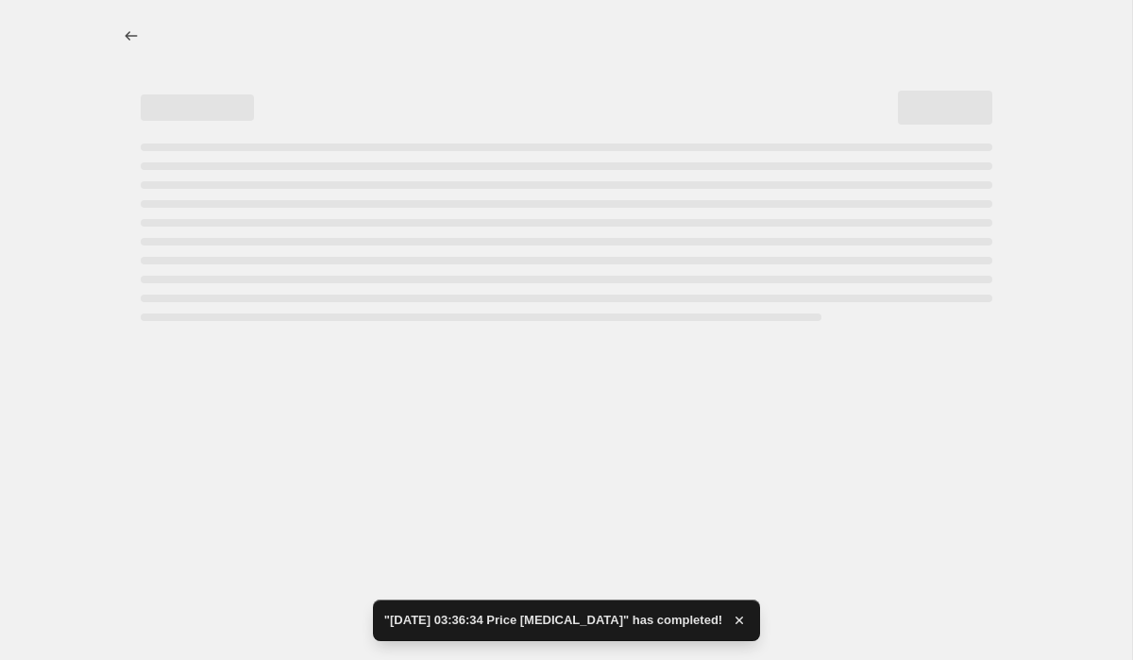
select select "percentage"
